Goal: Navigation & Orientation: Find specific page/section

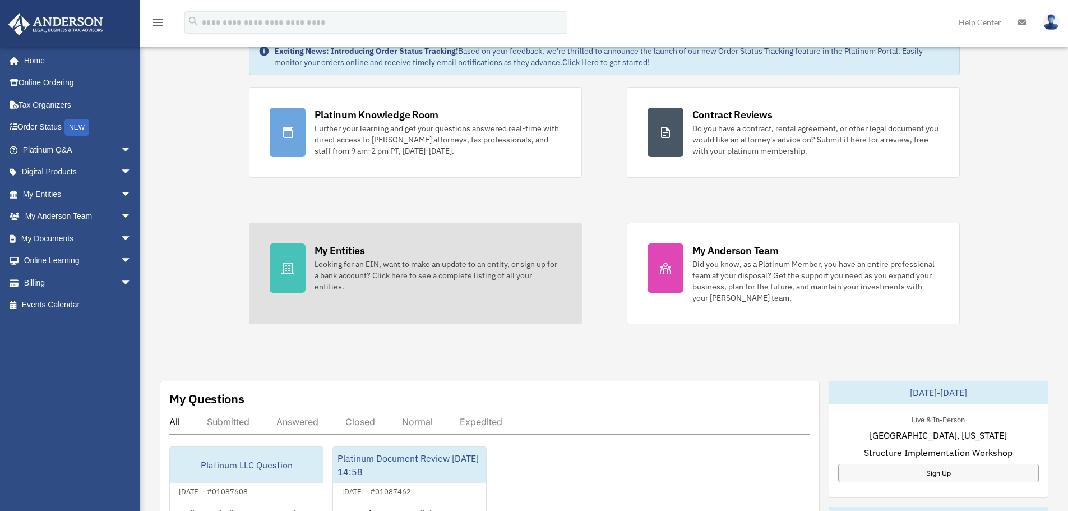
scroll to position [224, 0]
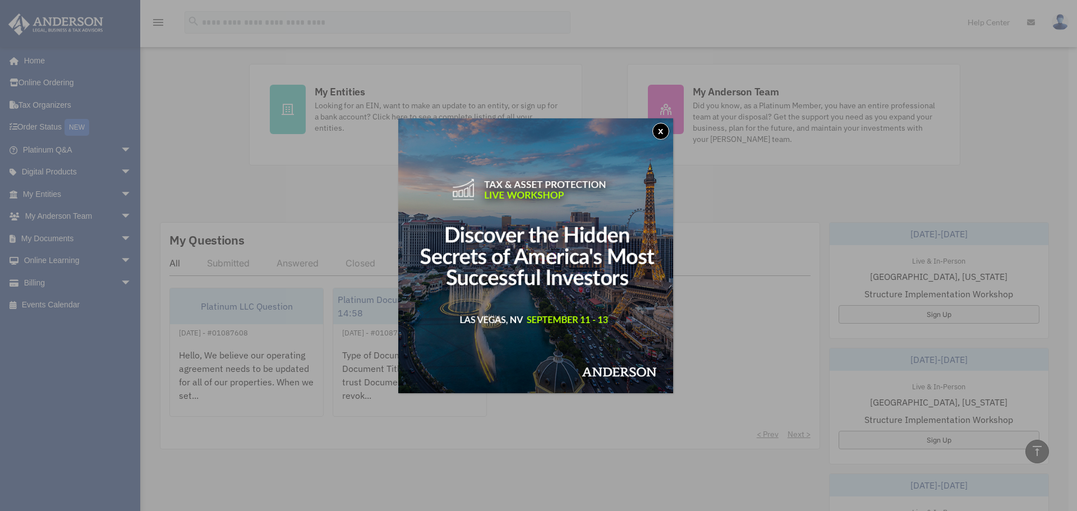
click at [662, 133] on button "x" at bounding box center [660, 131] width 17 height 17
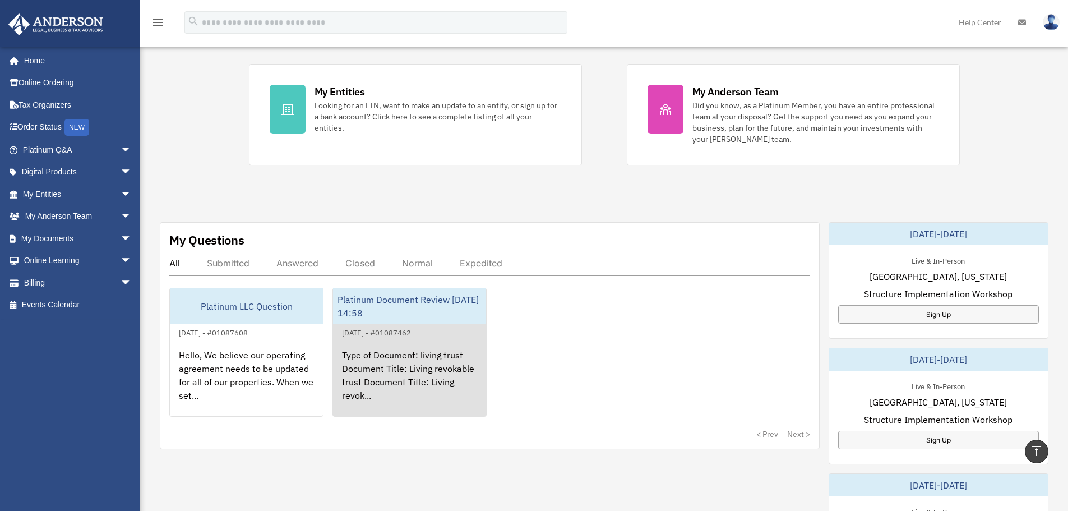
click at [391, 381] on div "Type of Document: living trust Document Title: Living revokable trust Document …" at bounding box center [409, 382] width 153 height 87
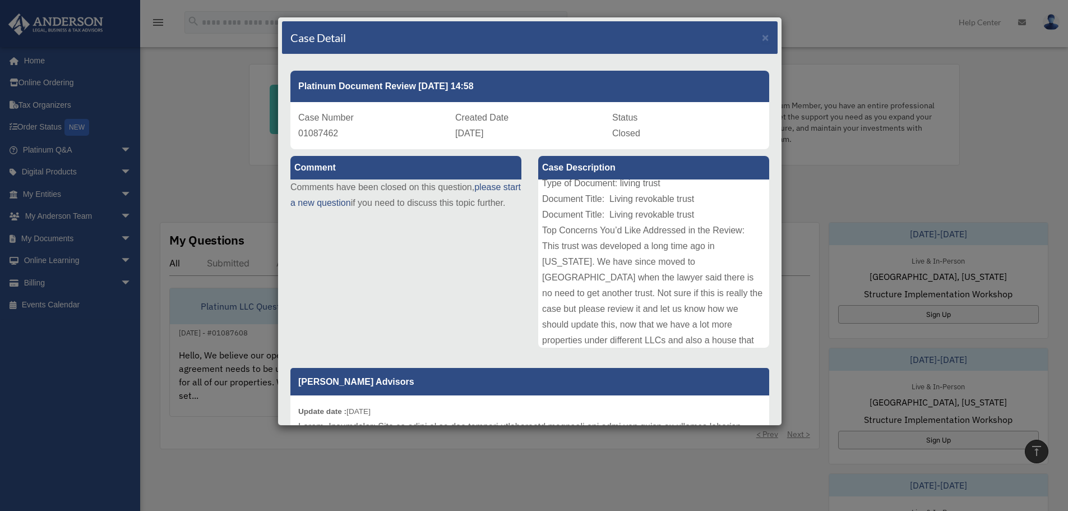
scroll to position [0, 0]
click at [752, 41] on div "Case Detail ×" at bounding box center [530, 37] width 496 height 33
click at [762, 39] on span "×" at bounding box center [765, 37] width 7 height 13
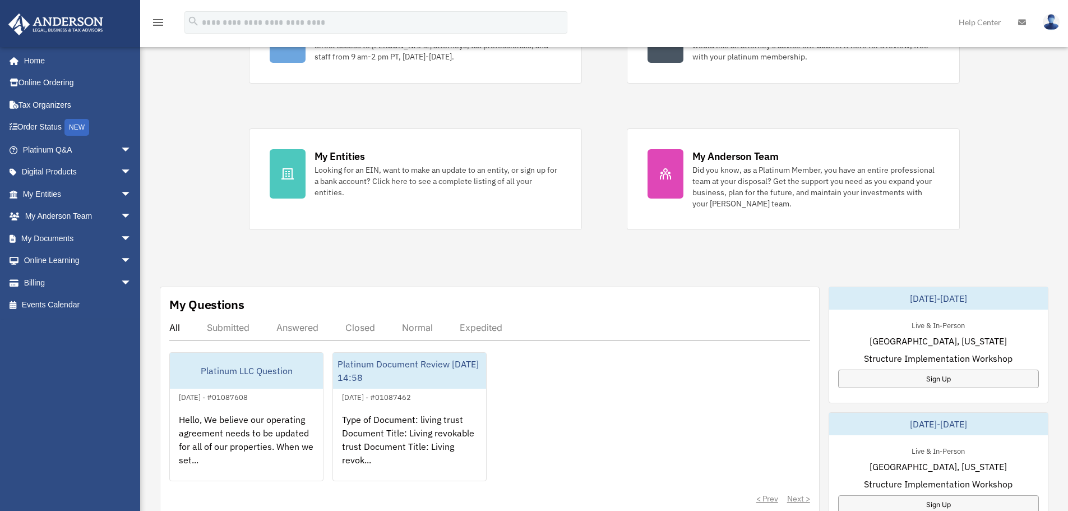
scroll to position [224, 0]
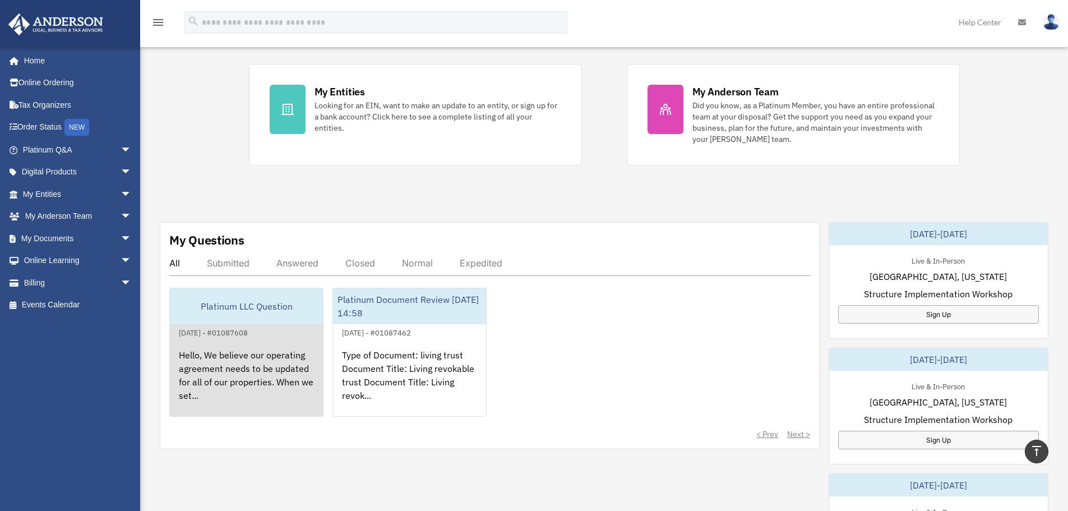
click at [237, 361] on div "Hello, We believe our operating agreement needs to be updated for all of our pr…" at bounding box center [246, 382] width 153 height 87
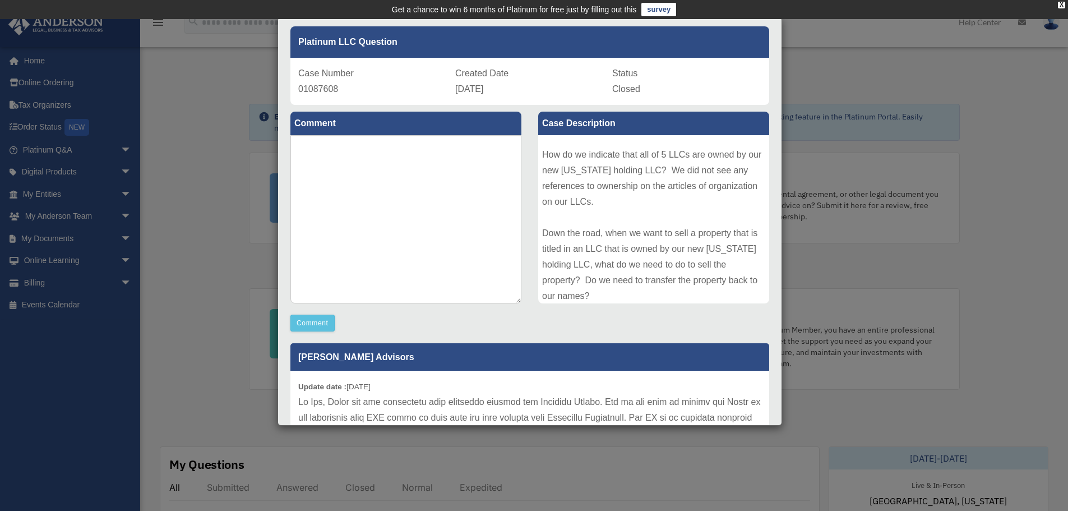
scroll to position [73, 0]
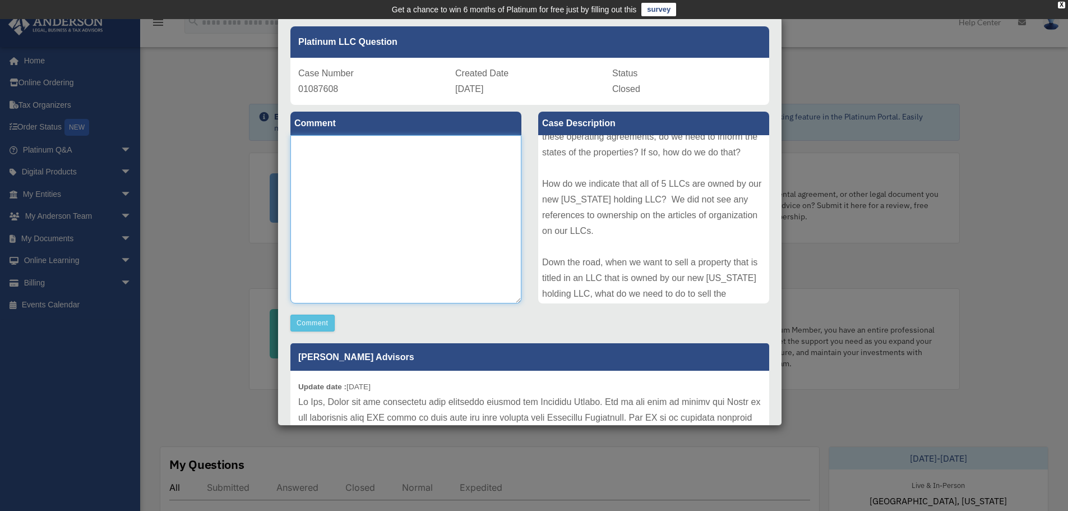
click at [375, 186] on textarea at bounding box center [405, 219] width 231 height 168
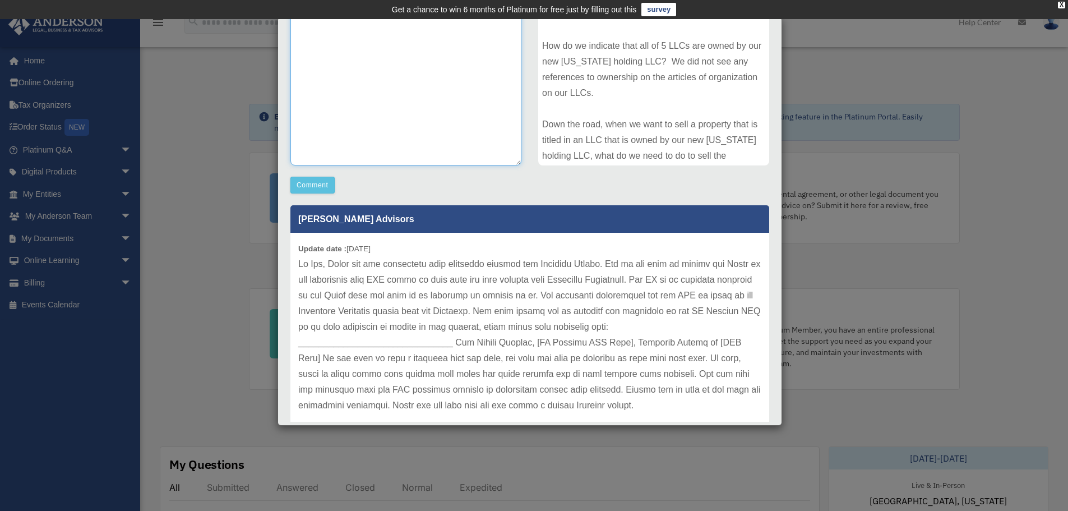
scroll to position [213, 0]
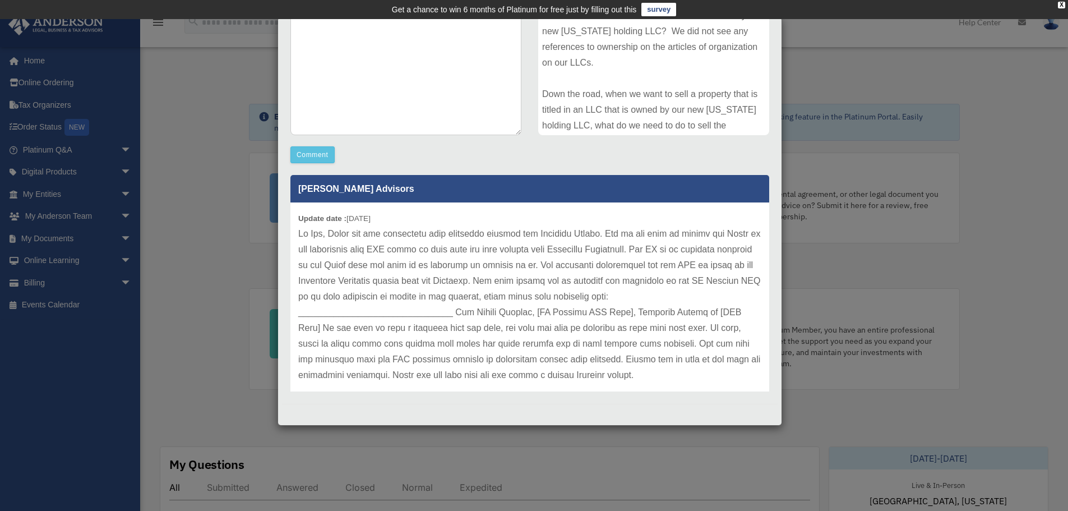
click at [1043, 74] on div "Case Detail × Platinum LLC Question Case Number 01087608 Created Date August 25…" at bounding box center [534, 255] width 1068 height 511
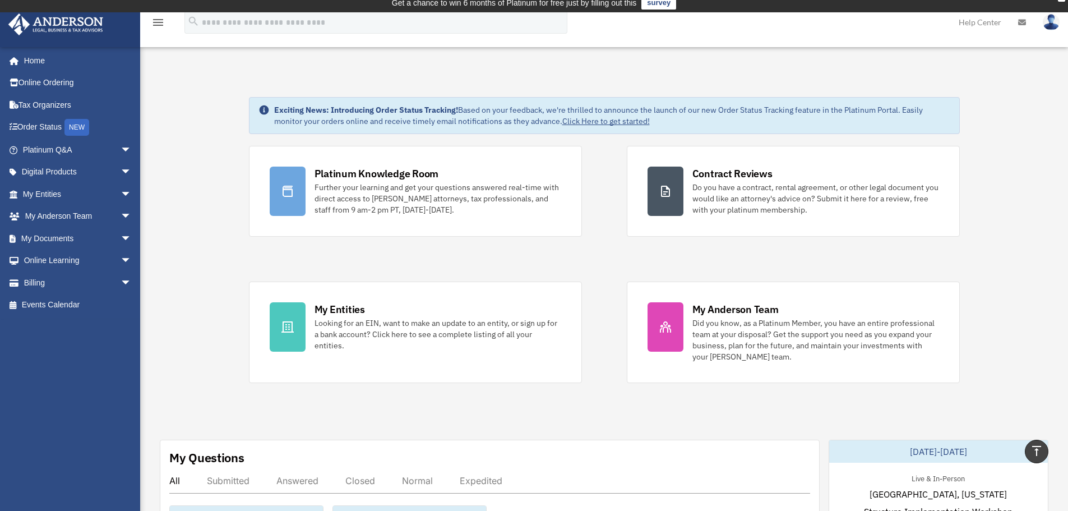
scroll to position [0, 0]
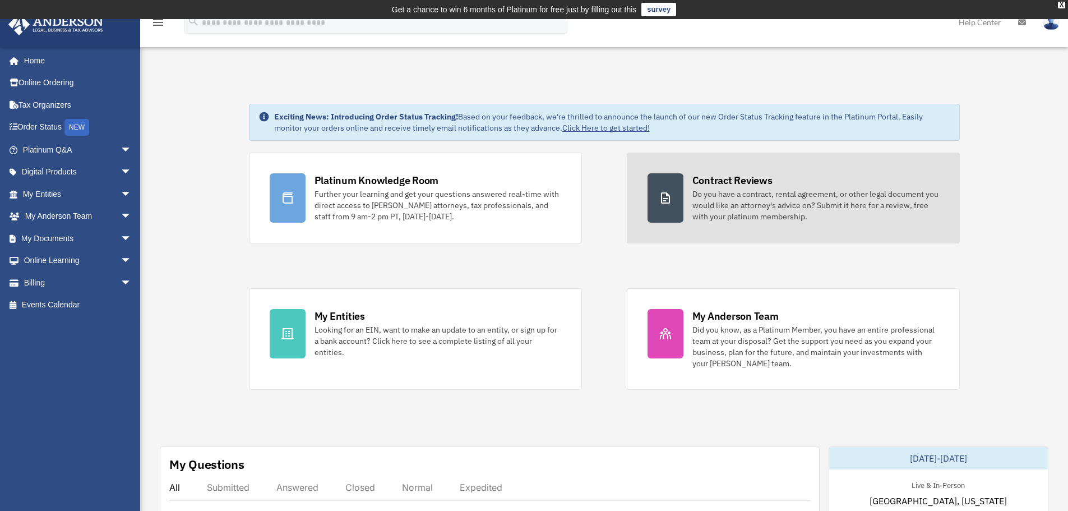
click at [744, 199] on div "Do you have a contract, rental agreement, or other legal document you would lik…" at bounding box center [816, 205] width 247 height 34
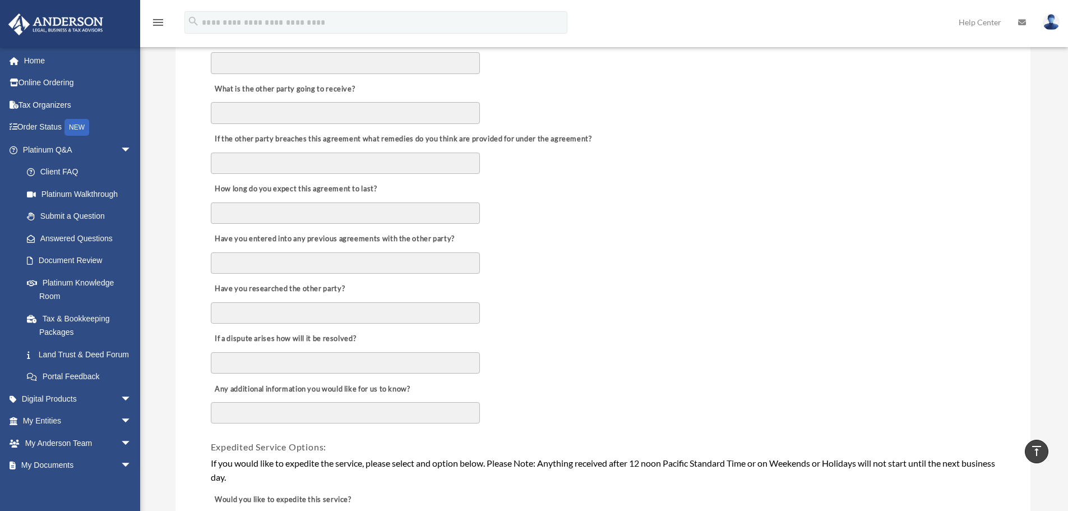
scroll to position [283, 0]
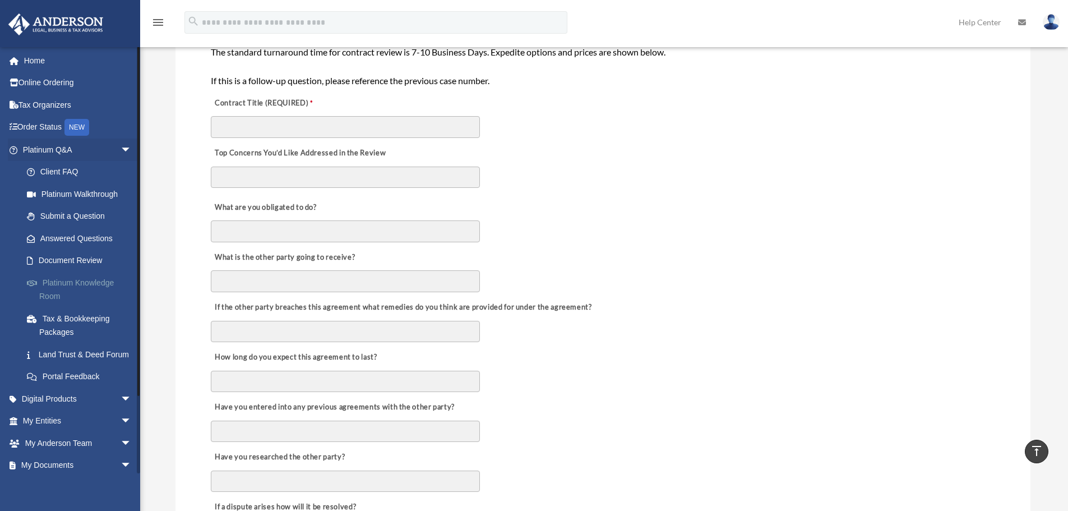
click at [63, 284] on link "Platinum Knowledge Room" at bounding box center [82, 289] width 133 height 36
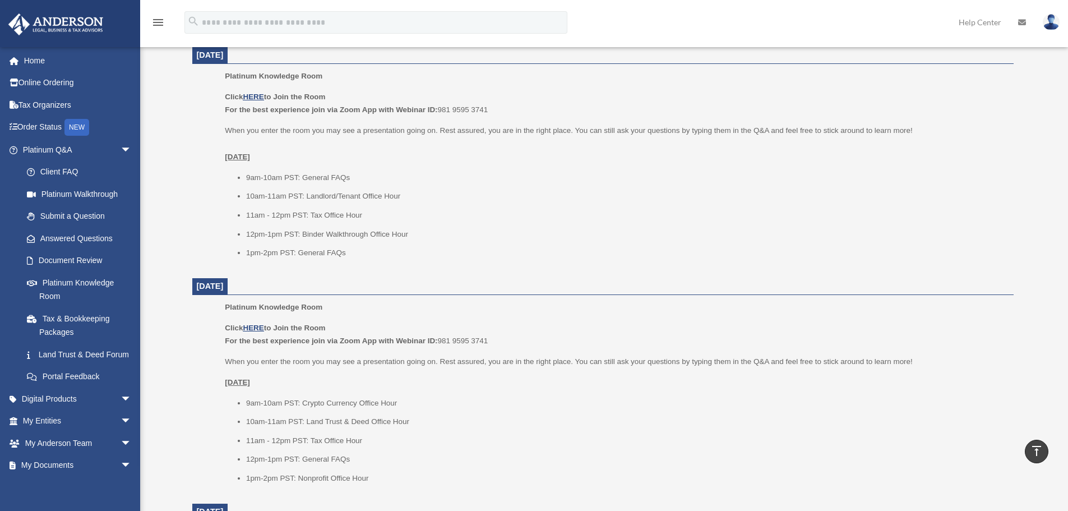
scroll to position [692, 0]
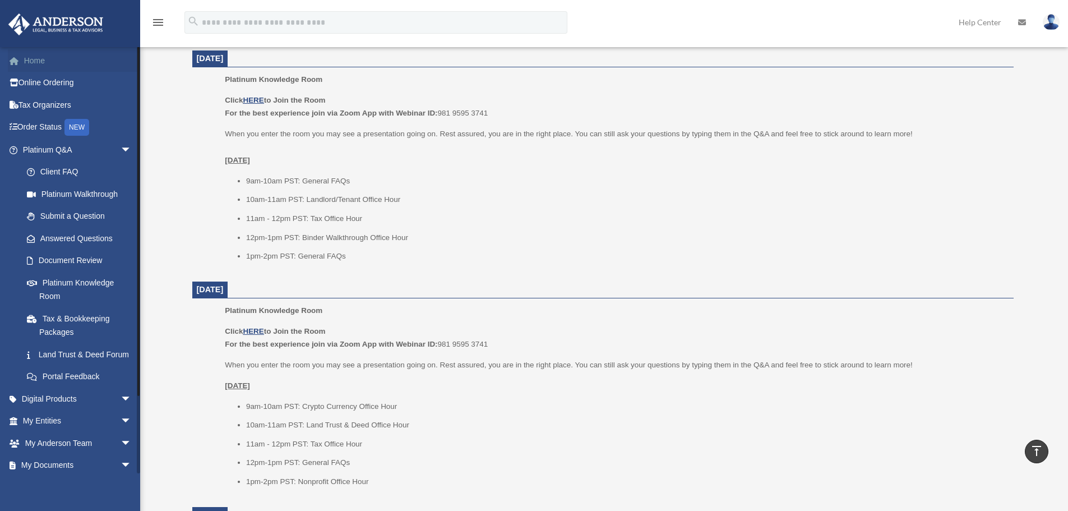
click at [48, 61] on link "Home" at bounding box center [78, 60] width 141 height 22
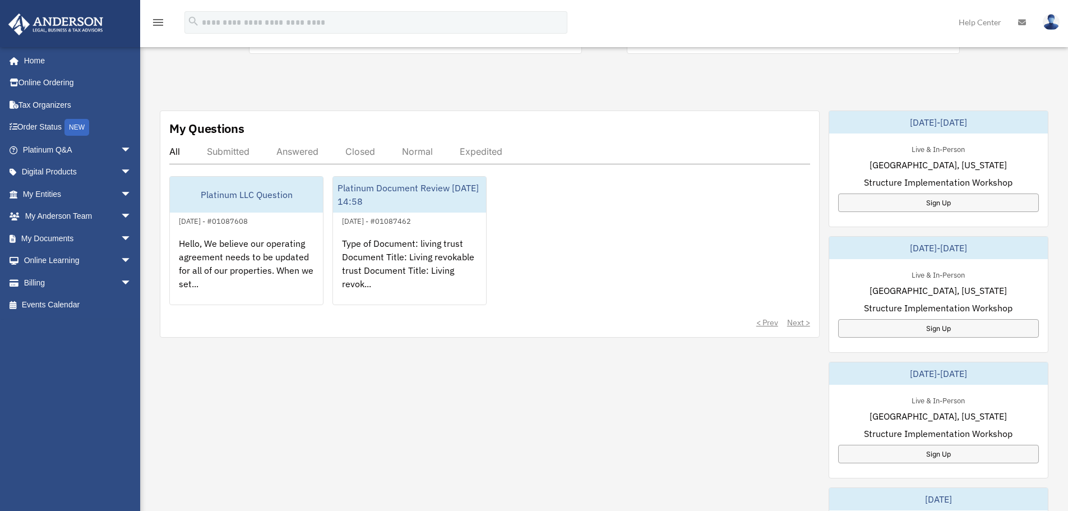
scroll to position [336, 0]
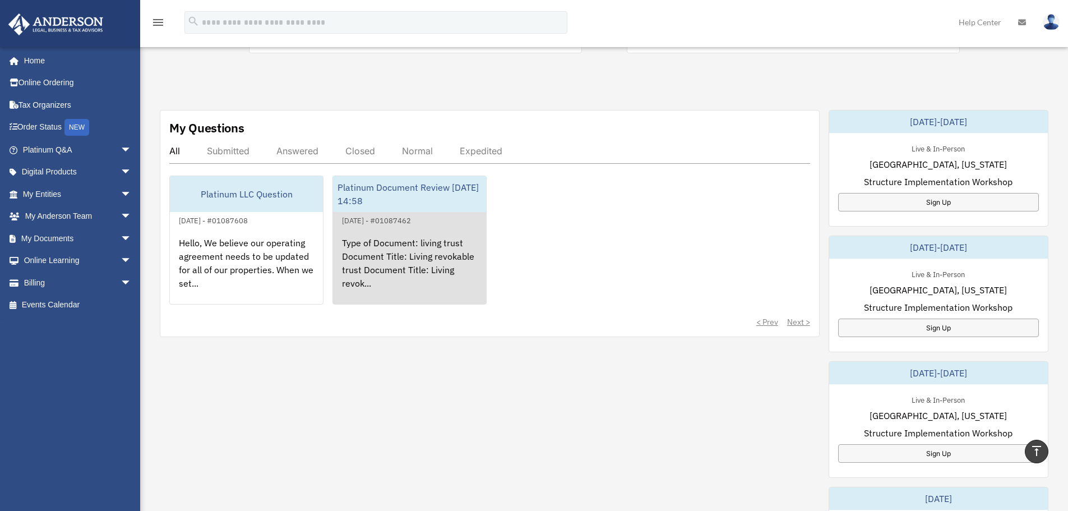
click at [399, 273] on div "Type of Document: living trust Document Title: Living revokable trust Document …" at bounding box center [409, 270] width 153 height 87
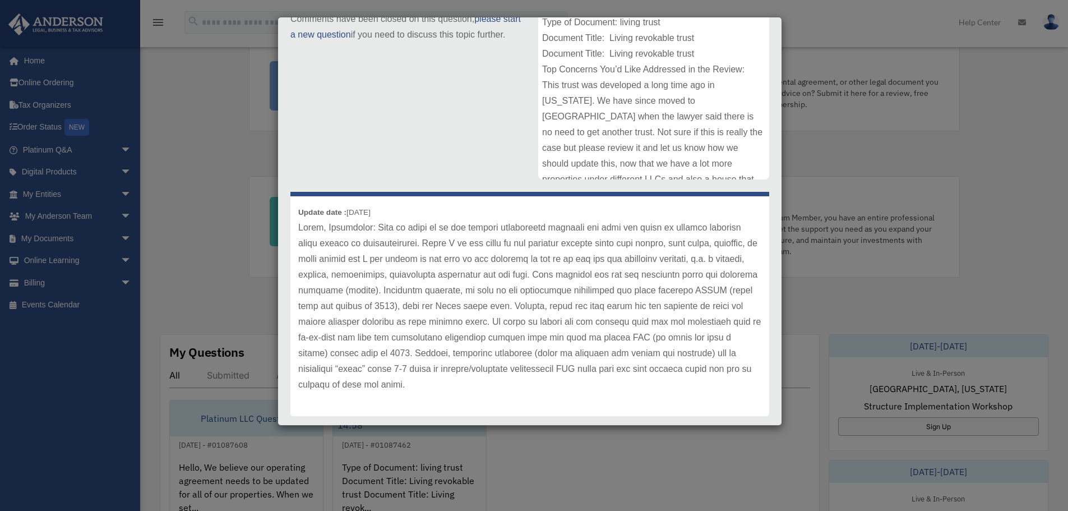
scroll to position [0, 0]
click at [1051, 149] on div "Case Detail × Platinum Document Review 08/24/2025 14:58 Case Number 01087462 Cr…" at bounding box center [534, 255] width 1068 height 511
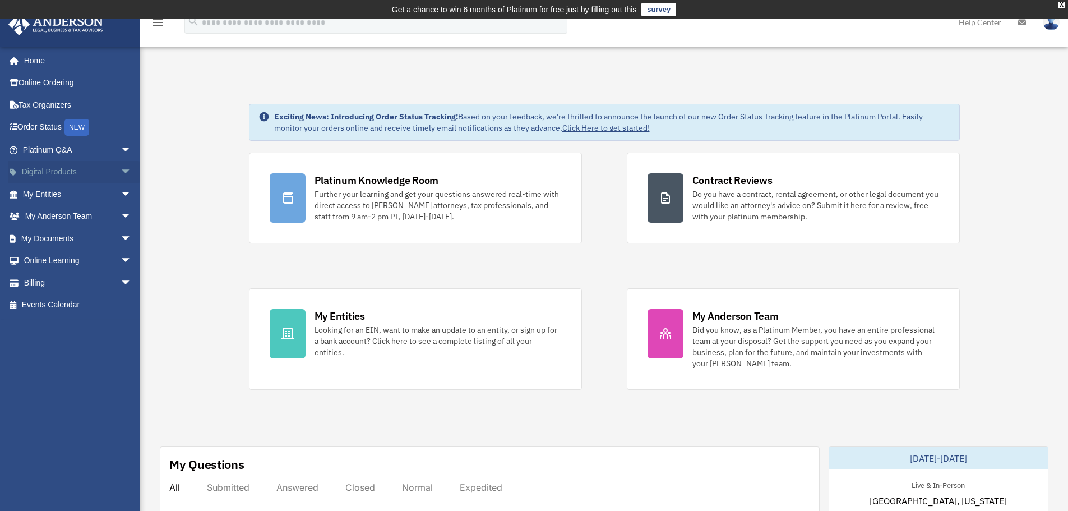
click at [123, 171] on span "arrow_drop_down" at bounding box center [132, 172] width 22 height 23
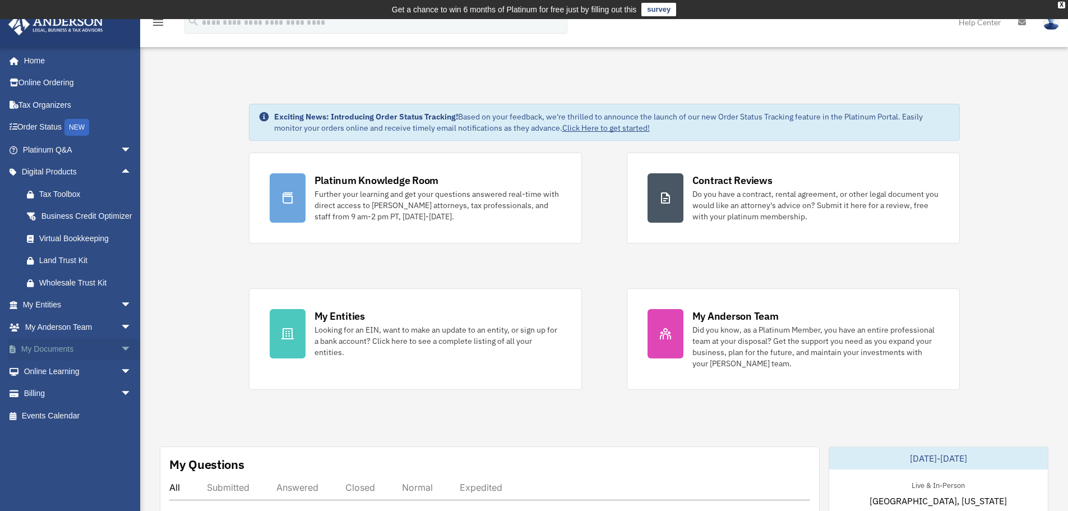
click at [80, 358] on link "My Documents arrow_drop_down" at bounding box center [78, 349] width 141 height 22
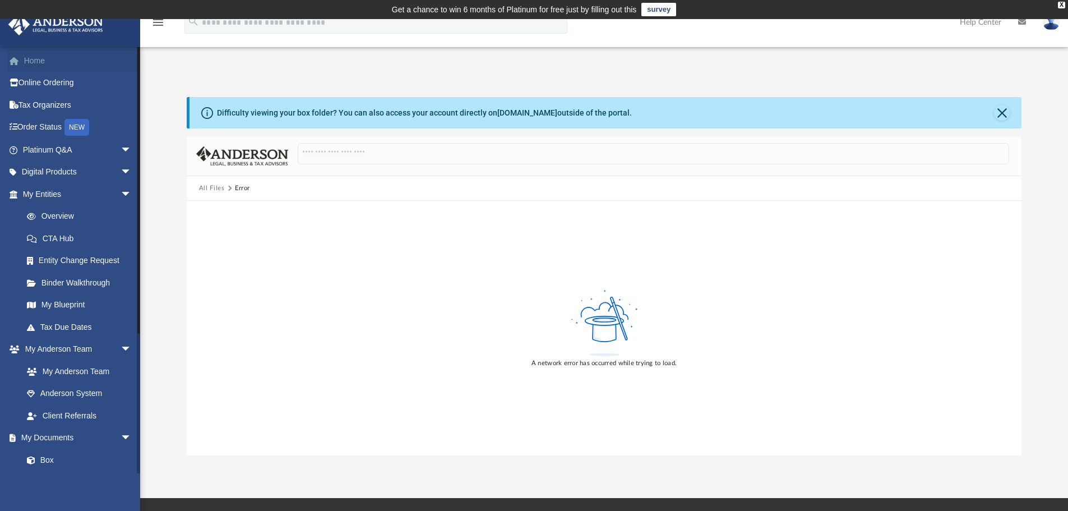
click at [35, 62] on link "Home" at bounding box center [78, 60] width 141 height 22
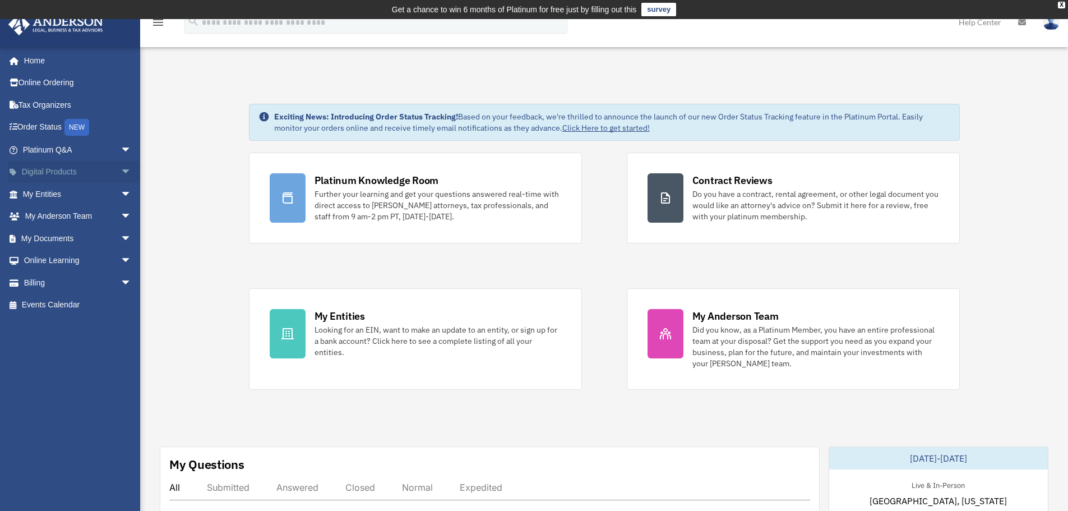
click at [121, 171] on span "arrow_drop_down" at bounding box center [132, 172] width 22 height 23
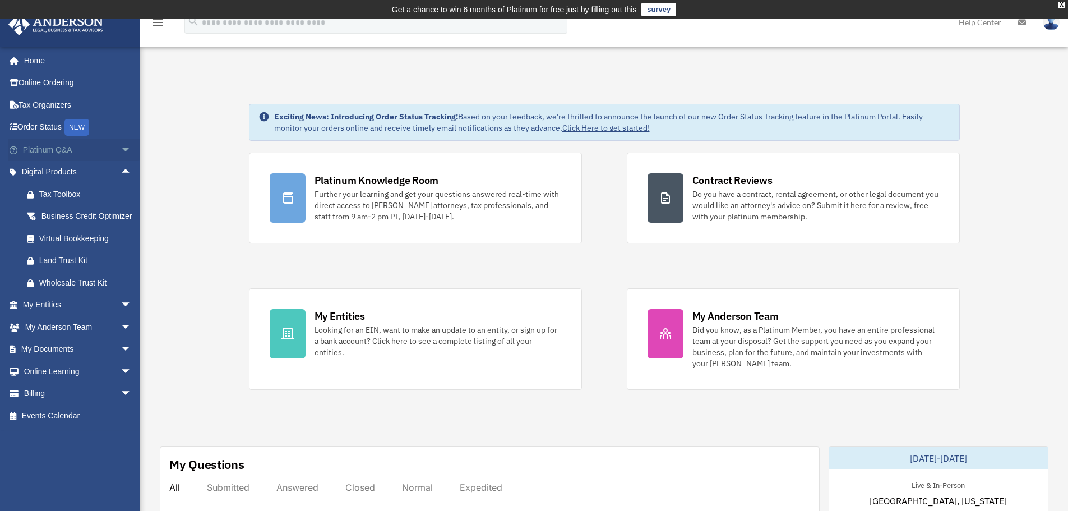
click at [122, 152] on span "arrow_drop_down" at bounding box center [132, 150] width 22 height 23
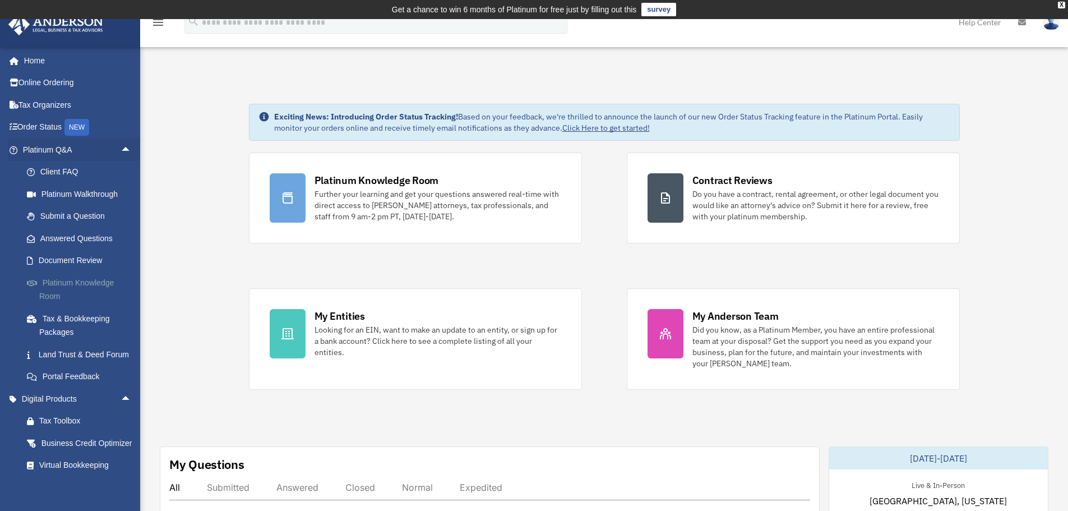
click at [91, 279] on link "Platinum Knowledge Room" at bounding box center [82, 289] width 133 height 36
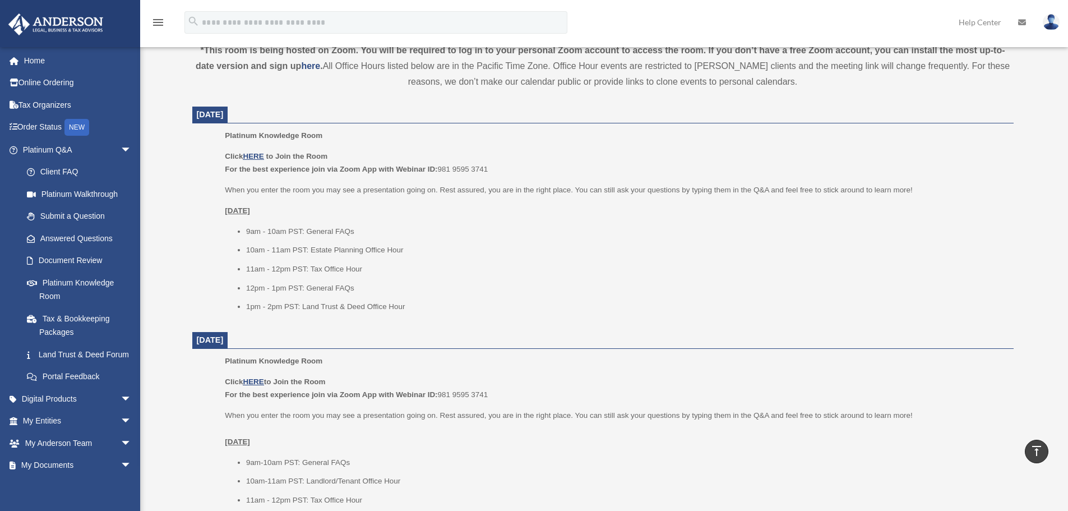
scroll to position [393, 0]
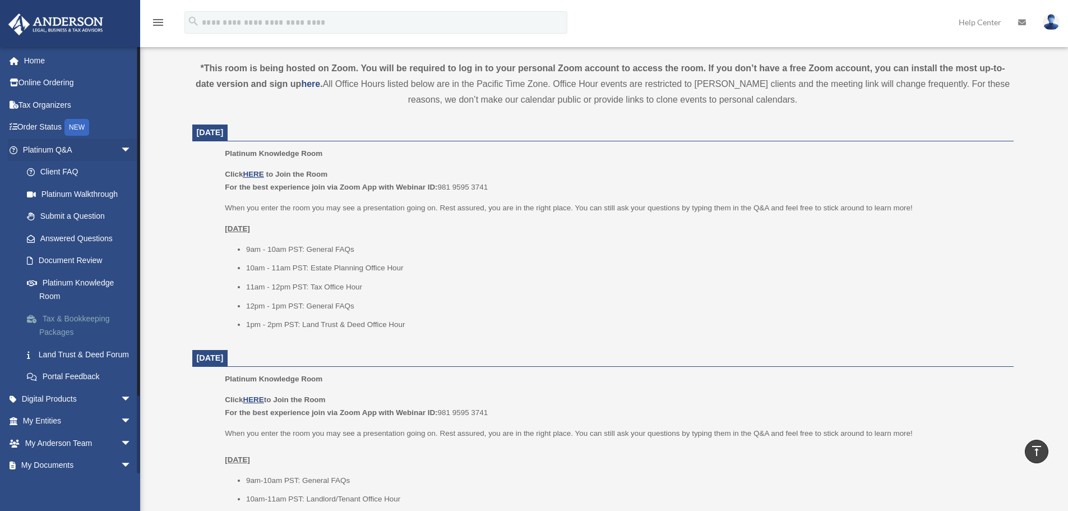
click at [64, 312] on link "Tax & Bookkeeping Packages" at bounding box center [82, 325] width 133 height 36
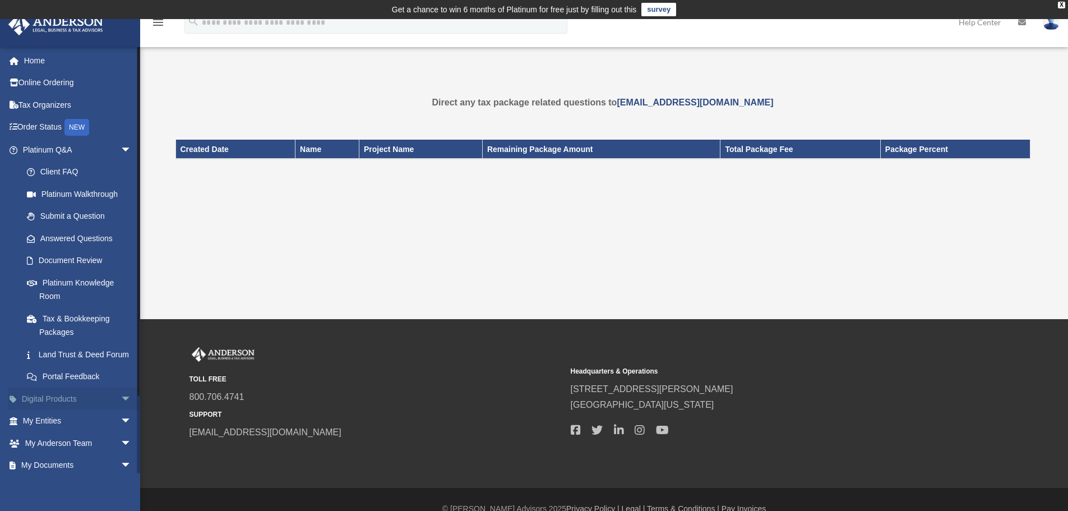
click at [69, 410] on link "Digital Products arrow_drop_down" at bounding box center [78, 399] width 141 height 22
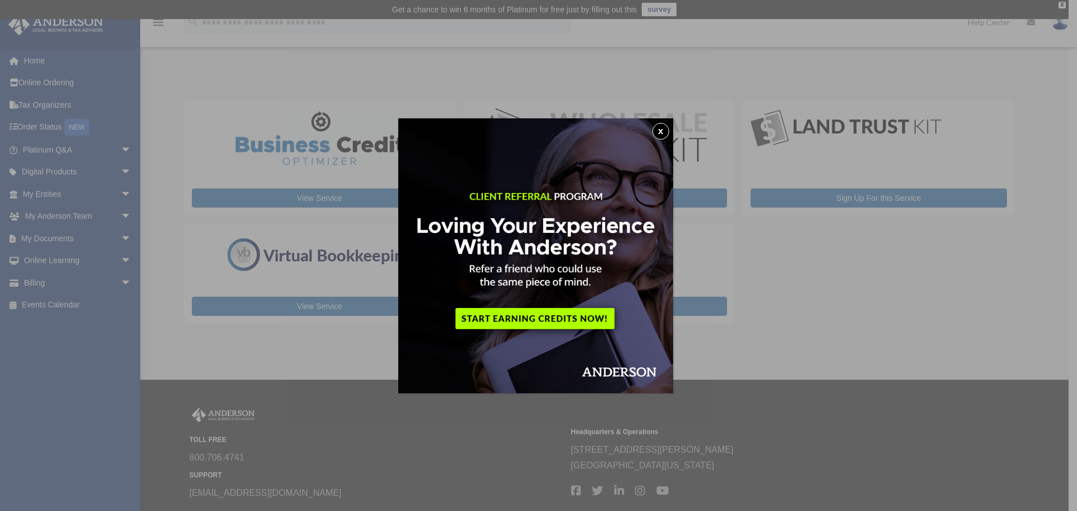
click at [666, 130] on button "x" at bounding box center [660, 131] width 17 height 17
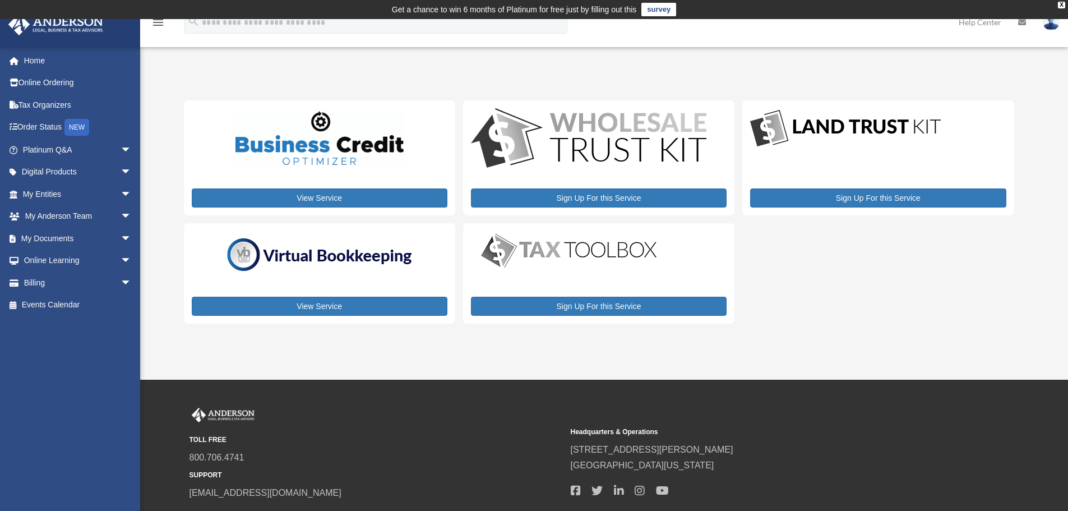
click at [313, 160] on img at bounding box center [320, 138] width 168 height 54
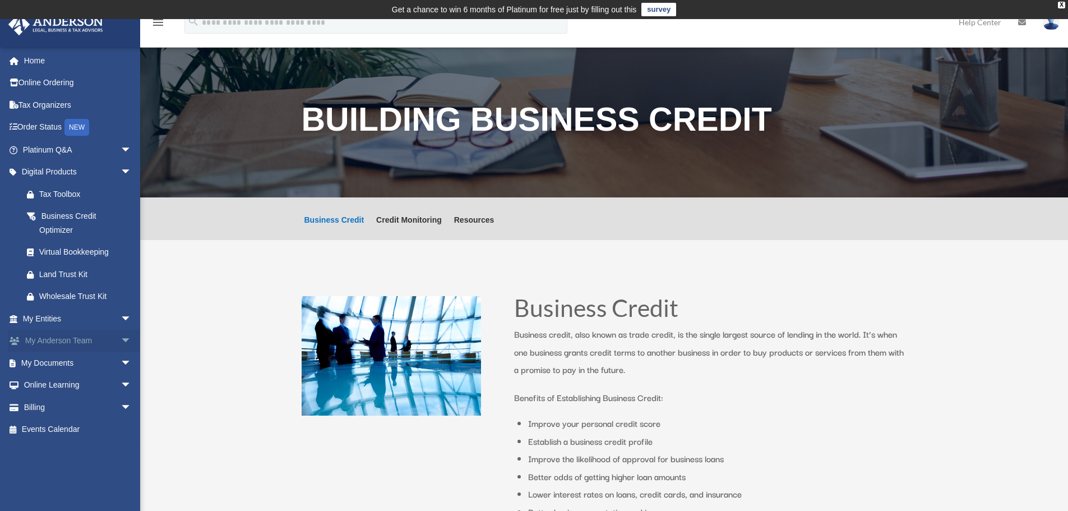
click at [121, 341] on span "arrow_drop_down" at bounding box center [132, 341] width 22 height 23
click at [85, 367] on link "My Anderson Team" at bounding box center [82, 363] width 133 height 22
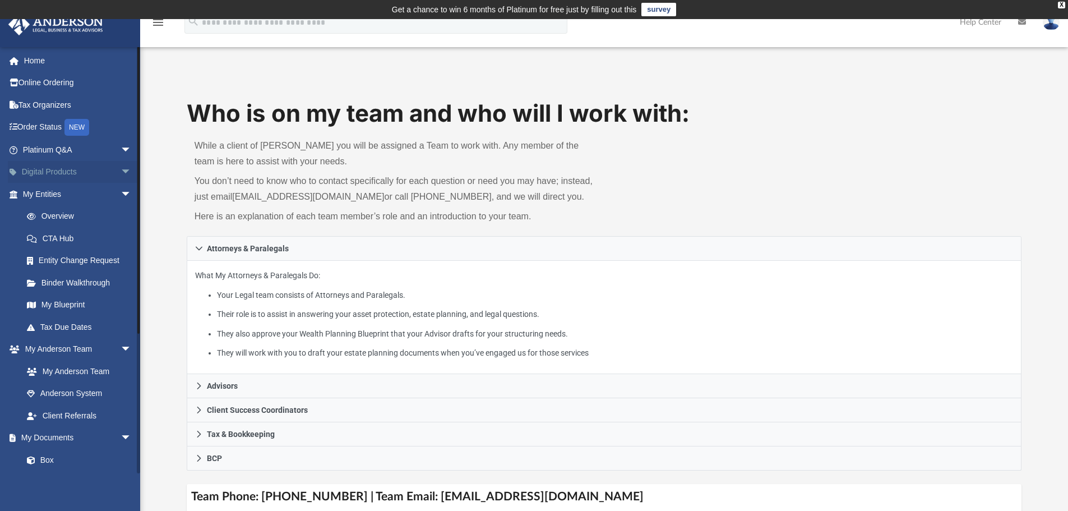
click at [121, 177] on span "arrow_drop_down" at bounding box center [132, 172] width 22 height 23
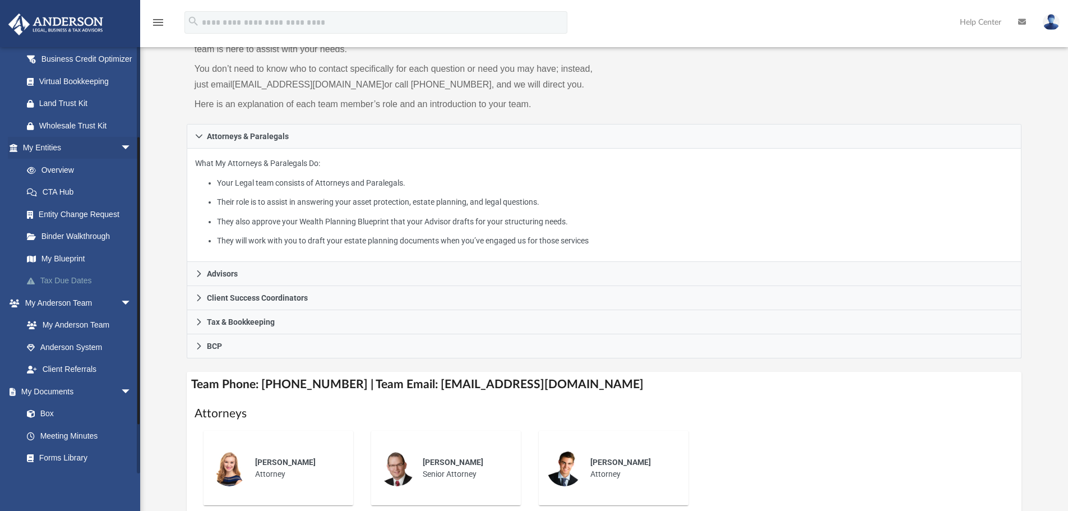
scroll to position [224, 0]
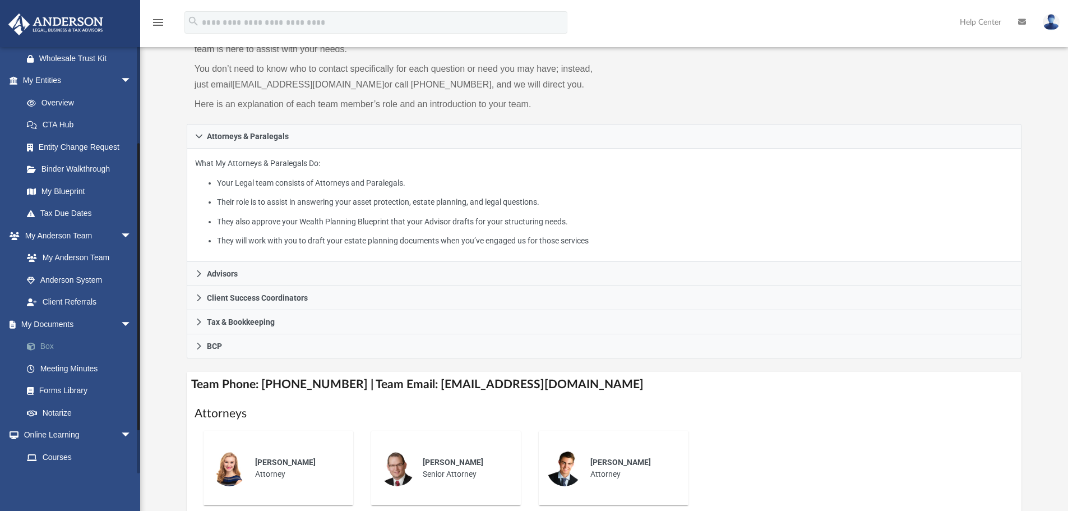
click at [66, 358] on link "Box" at bounding box center [82, 346] width 133 height 22
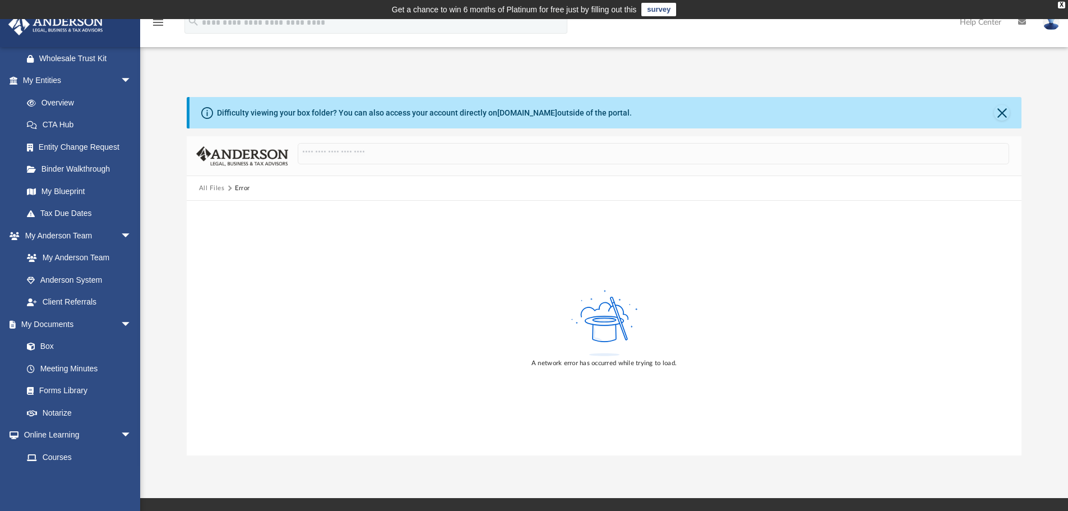
click at [213, 187] on button "All Files" at bounding box center [212, 188] width 26 height 10
click at [1003, 112] on button "Close" at bounding box center [1002, 113] width 16 height 16
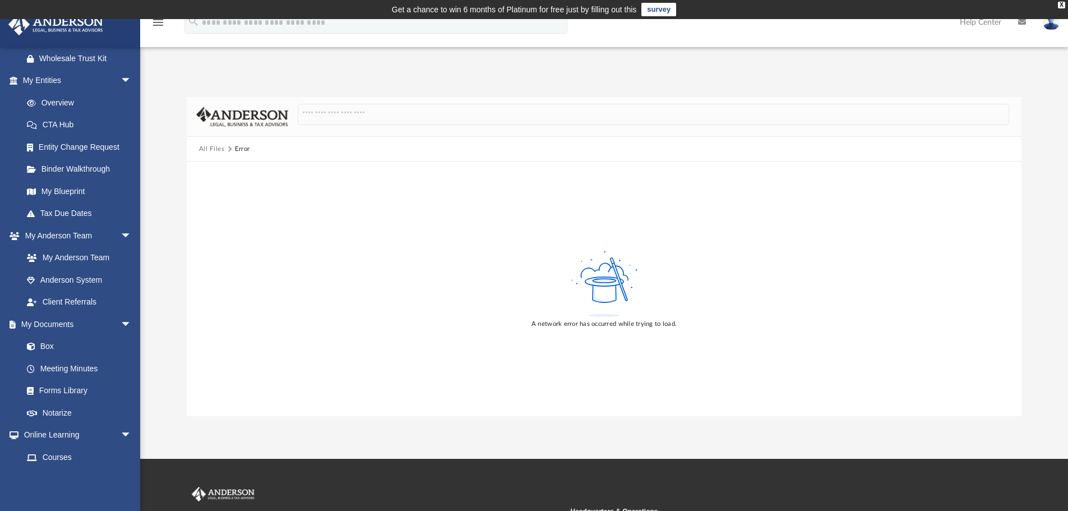
click at [220, 152] on button "All Files" at bounding box center [212, 149] width 26 height 10
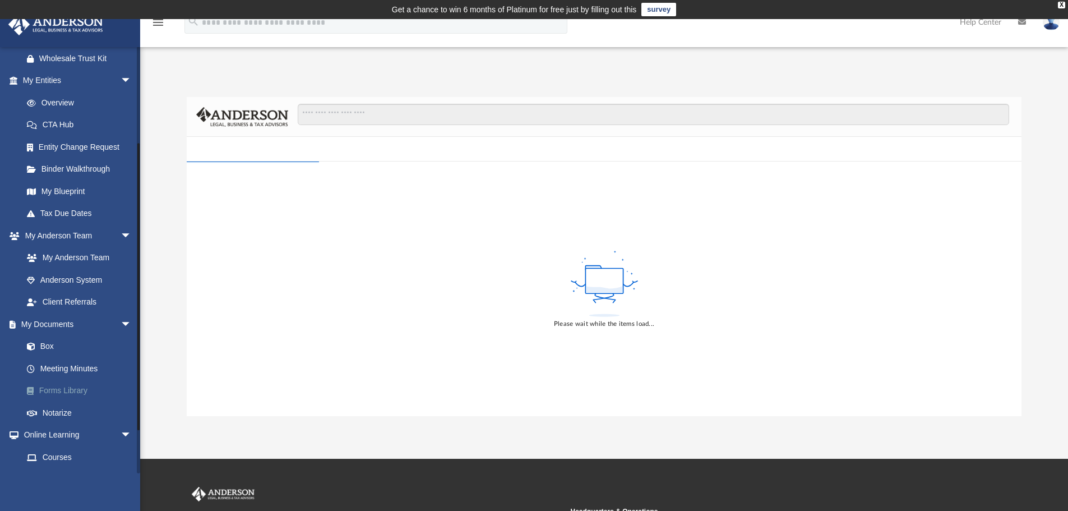
click at [47, 402] on link "Forms Library" at bounding box center [82, 391] width 133 height 22
click at [82, 402] on link "Forms Library" at bounding box center [82, 391] width 133 height 22
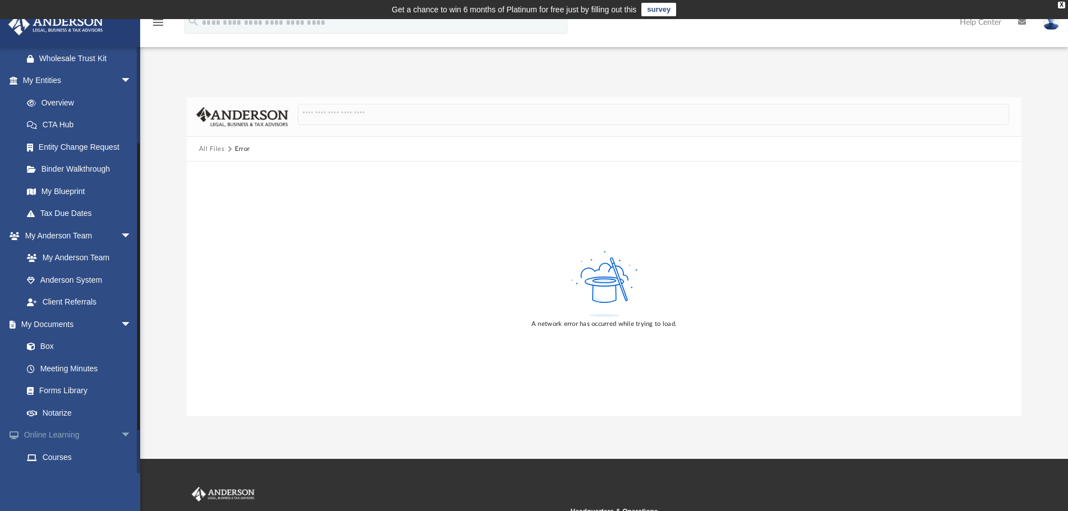
click at [55, 446] on link "Online Learning arrow_drop_down" at bounding box center [78, 435] width 141 height 22
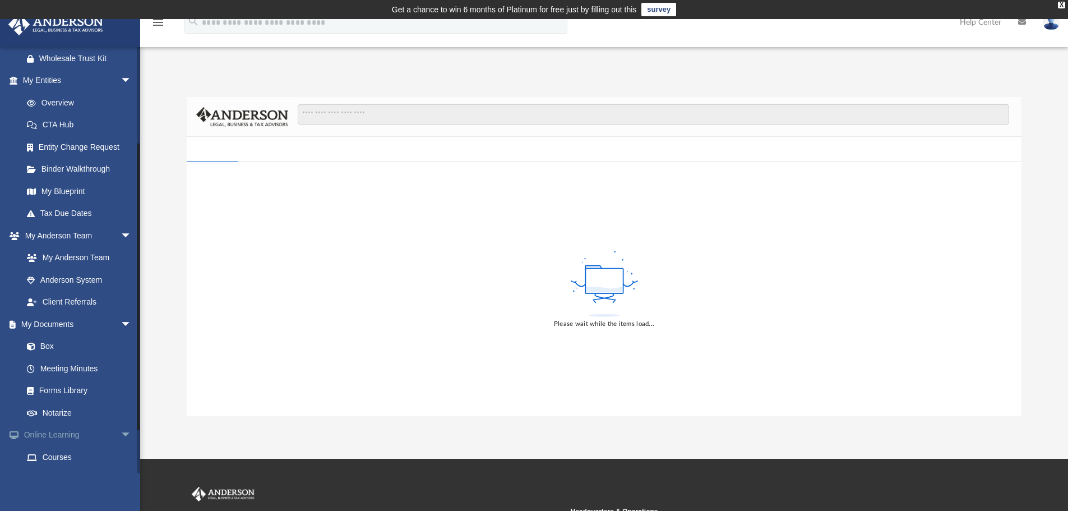
click at [121, 447] on span "arrow_drop_down" at bounding box center [132, 435] width 22 height 23
click at [121, 447] on span "arrow_drop_up" at bounding box center [132, 435] width 22 height 23
click at [63, 468] on link "Courses" at bounding box center [82, 457] width 133 height 22
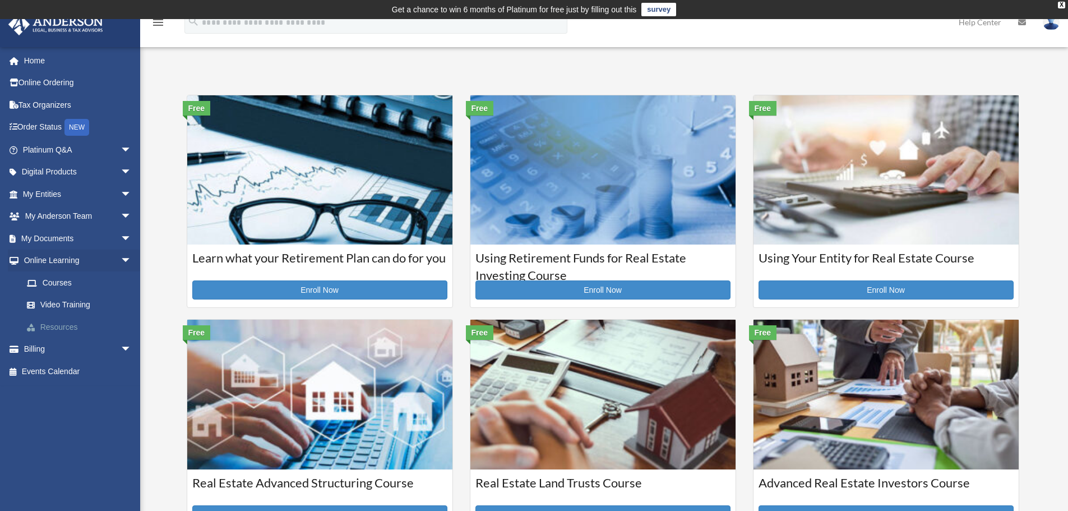
click at [55, 326] on link "Resources" at bounding box center [82, 327] width 133 height 22
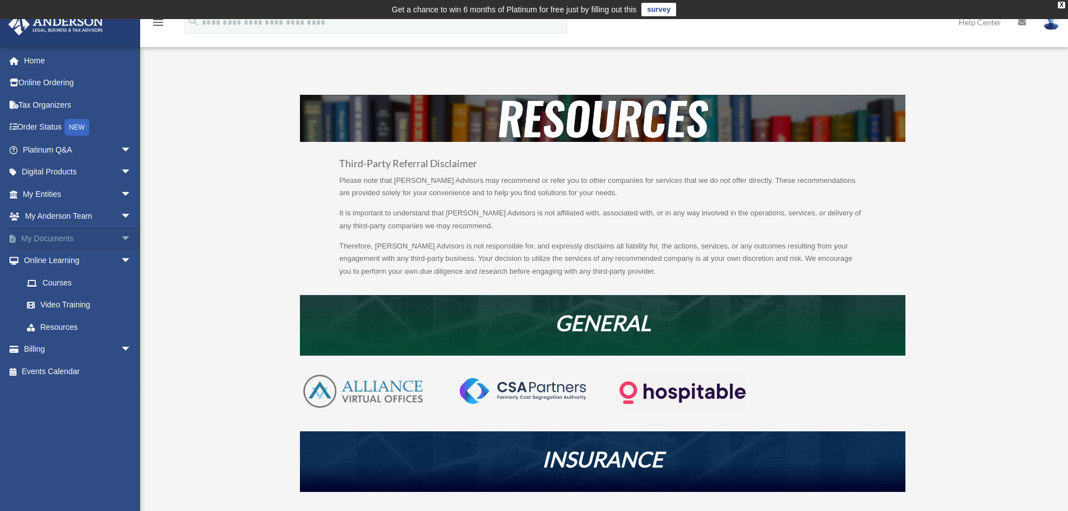
click at [96, 245] on link "My Documents arrow_drop_down" at bounding box center [78, 238] width 141 height 22
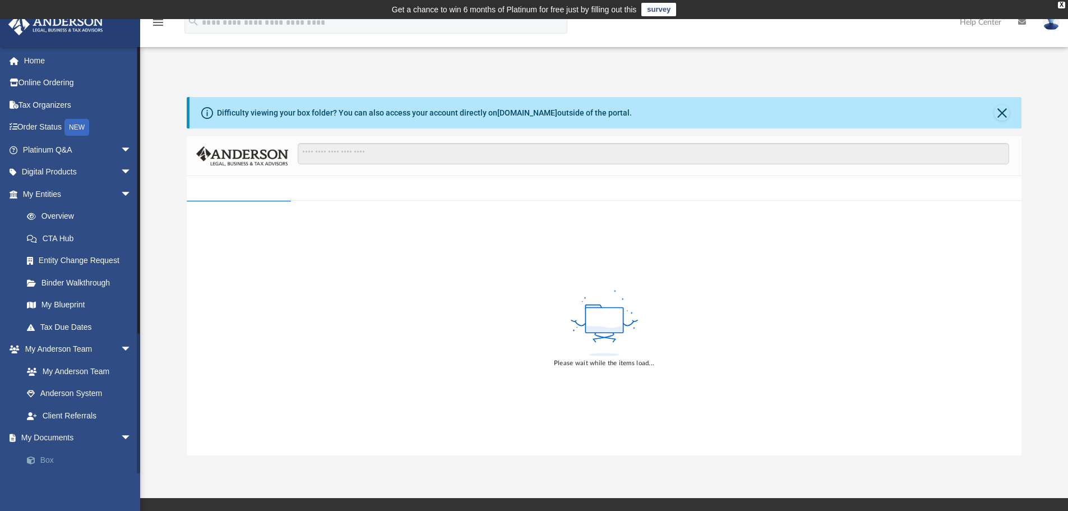
click at [54, 464] on link "Box" at bounding box center [82, 460] width 133 height 22
click at [26, 459] on link "Box" at bounding box center [82, 460] width 133 height 22
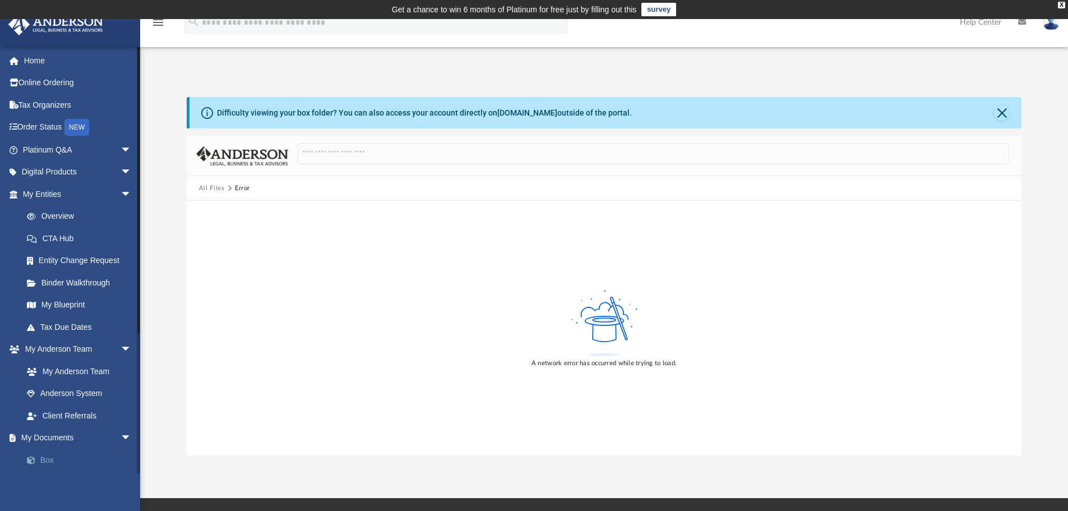
click at [49, 463] on link "Box" at bounding box center [82, 460] width 133 height 22
click at [274, 118] on div "Difficulty viewing your box folder? You can also access your account directly o…" at bounding box center [424, 113] width 415 height 12
click at [36, 61] on link "Home" at bounding box center [78, 60] width 141 height 22
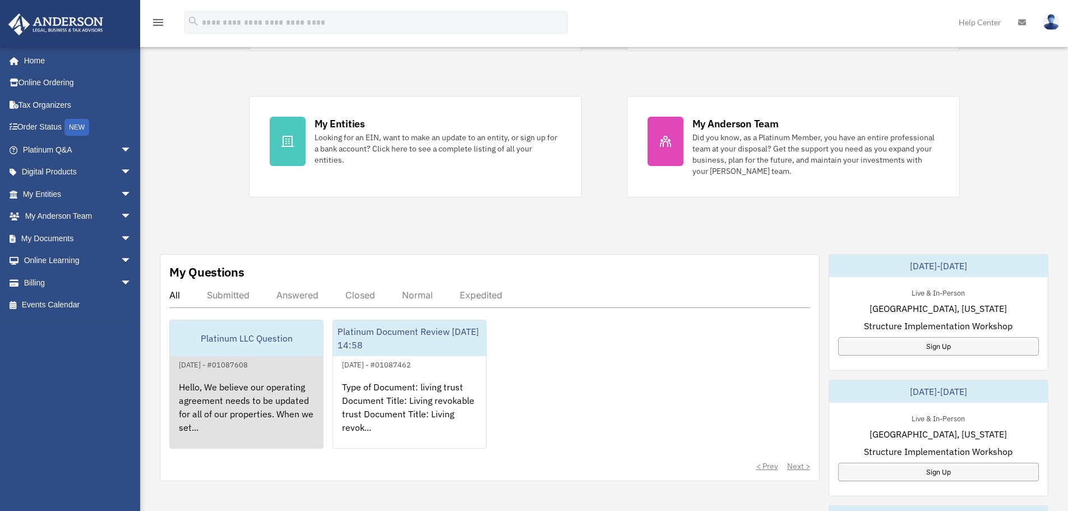
scroll to position [187, 0]
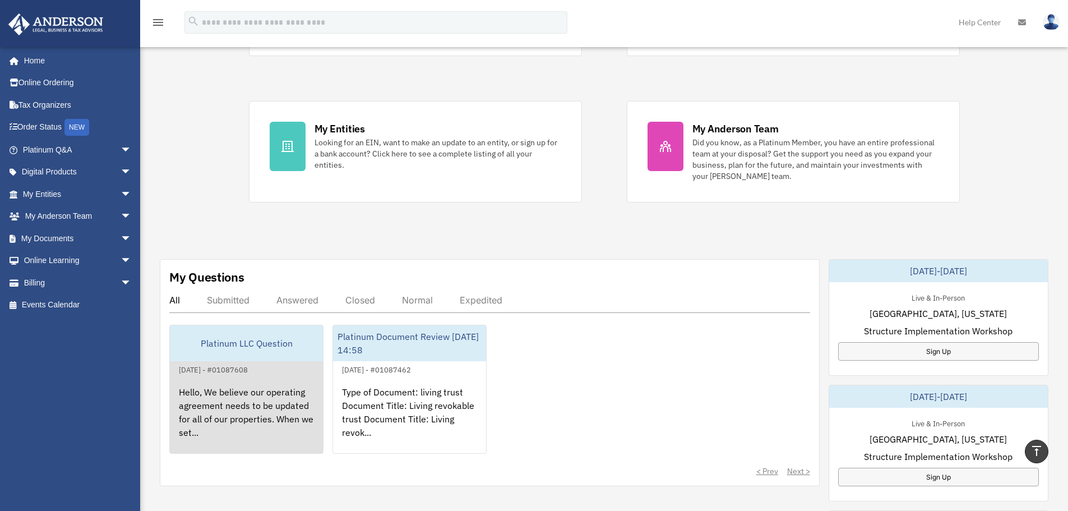
click at [222, 405] on div "Hello, We believe our operating agreement needs to be updated for all of our pr…" at bounding box center [246, 419] width 153 height 87
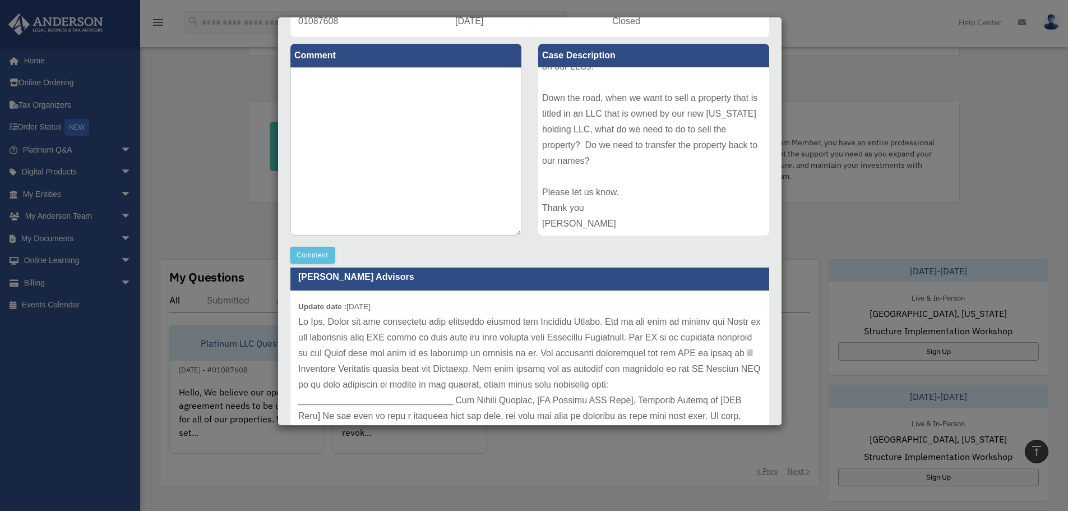
scroll to position [15, 0]
